Goal: Transaction & Acquisition: Download file/media

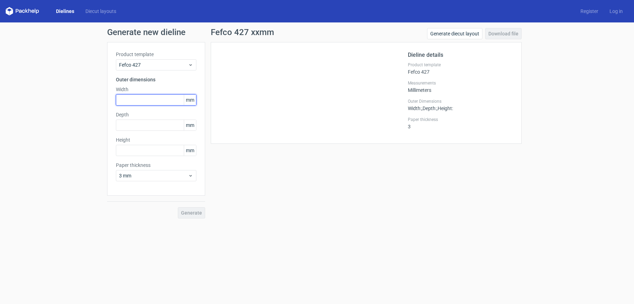
click at [125, 101] on input "text" at bounding box center [156, 99] width 81 height 11
type input "400"
type input "120"
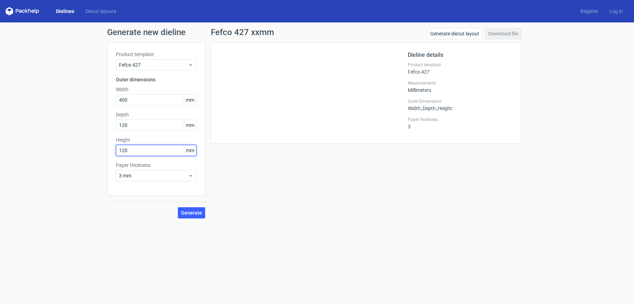
type input "120"
click at [186, 174] on span "3 mm" at bounding box center [153, 175] width 69 height 7
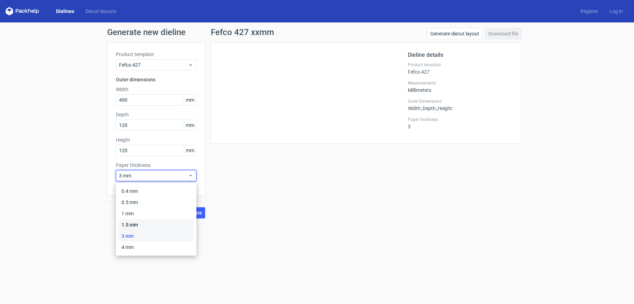
click at [137, 222] on div "1.5 mm" at bounding box center [156, 224] width 75 height 11
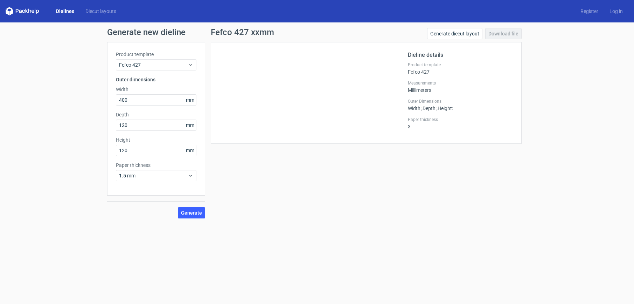
click at [182, 220] on div "Generate new dieline Product template Fefco 427 Outer dimensions Width 400 mm D…" at bounding box center [317, 122] width 634 height 201
click at [189, 217] on button "Generate" at bounding box center [191, 212] width 27 height 11
click at [498, 34] on link "Download file" at bounding box center [503, 33] width 36 height 11
